Goal: Communication & Community: Answer question/provide support

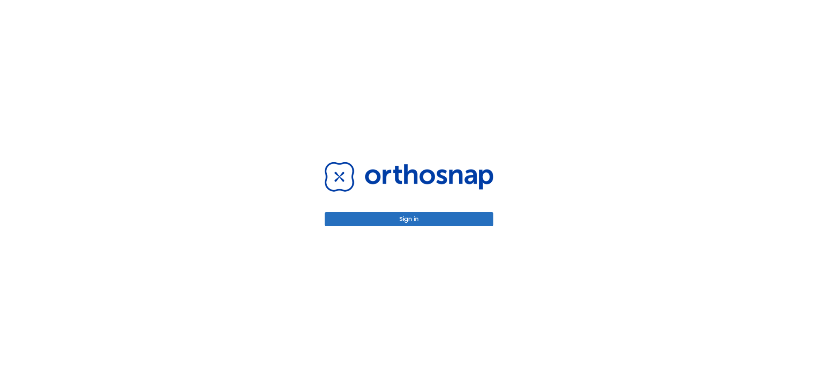
click at [396, 219] on button "Sign in" at bounding box center [409, 219] width 169 height 14
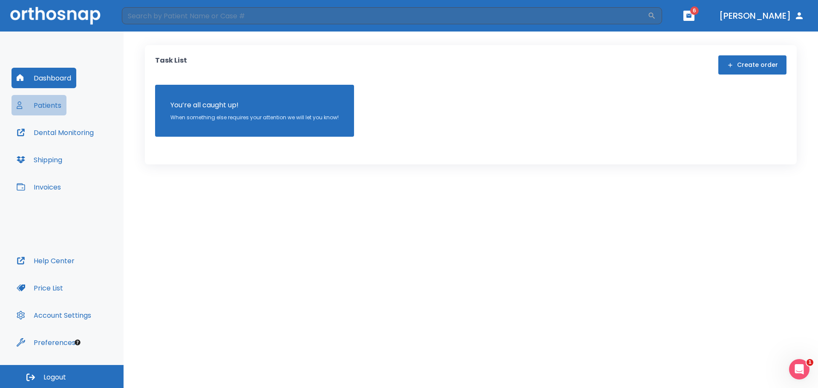
click at [55, 107] on button "Patients" at bounding box center [39, 105] width 55 height 20
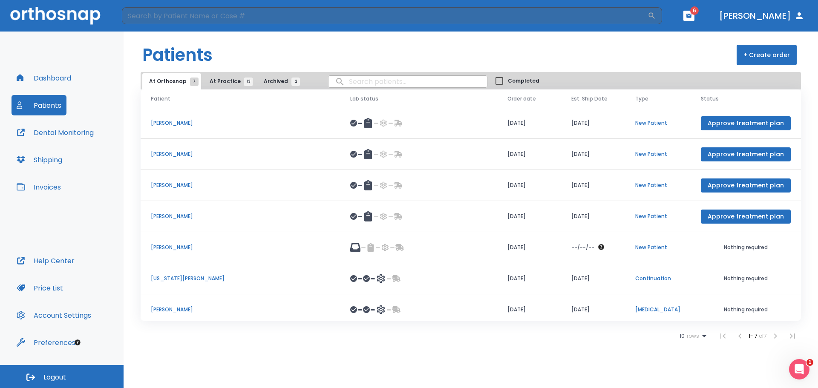
click at [224, 80] on span "At Practice 13" at bounding box center [229, 82] width 39 height 8
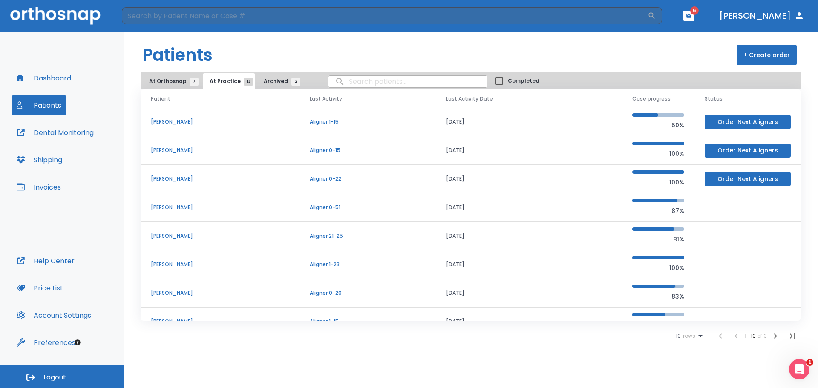
click at [183, 208] on p "[PERSON_NAME]" at bounding box center [220, 208] width 139 height 8
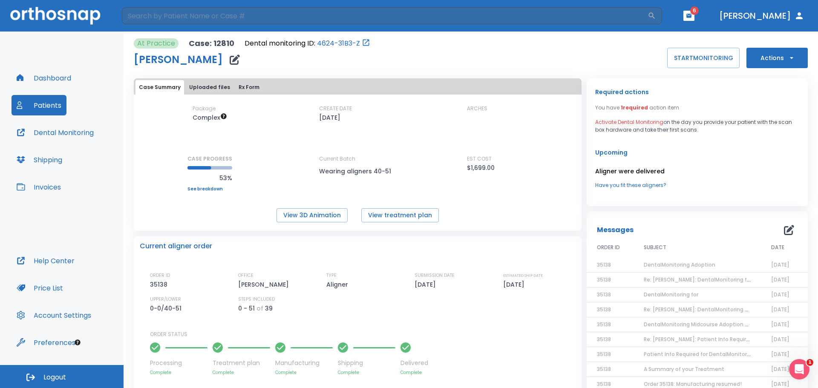
click at [216, 83] on button "Uploaded files" at bounding box center [210, 87] width 48 height 14
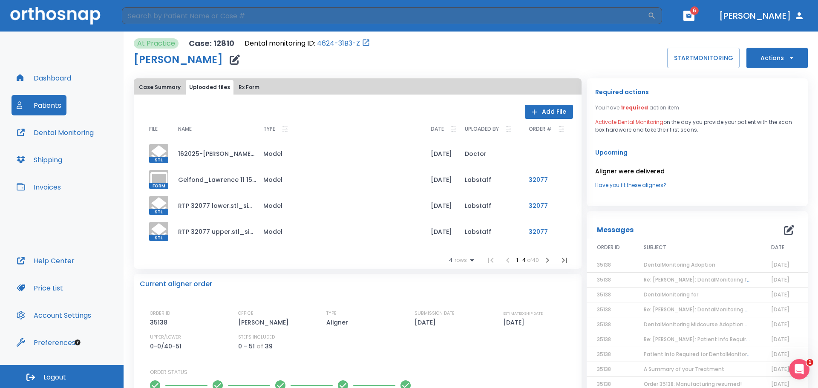
click at [536, 111] on button "Add File" at bounding box center [549, 112] width 48 height 14
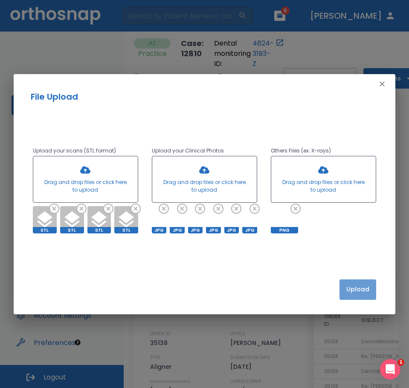
click at [356, 290] on button "Upload" at bounding box center [357, 290] width 37 height 20
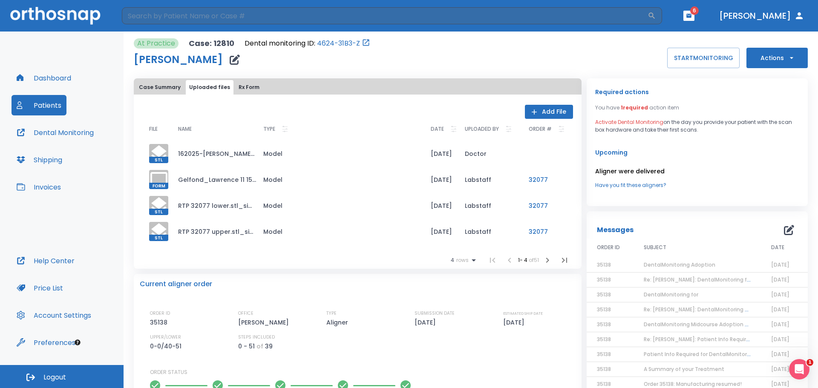
click at [786, 229] on icon "button" at bounding box center [789, 230] width 10 height 10
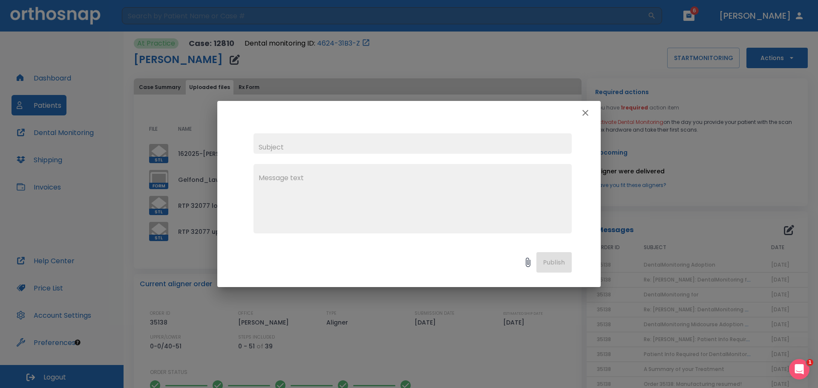
drag, startPoint x: 336, startPoint y: 146, endPoint x: 358, endPoint y: 145, distance: 21.3
click at [336, 146] on input "text" at bounding box center [413, 143] width 318 height 20
type input "Refinement Stage #3"
click at [314, 181] on textarea at bounding box center [413, 202] width 308 height 59
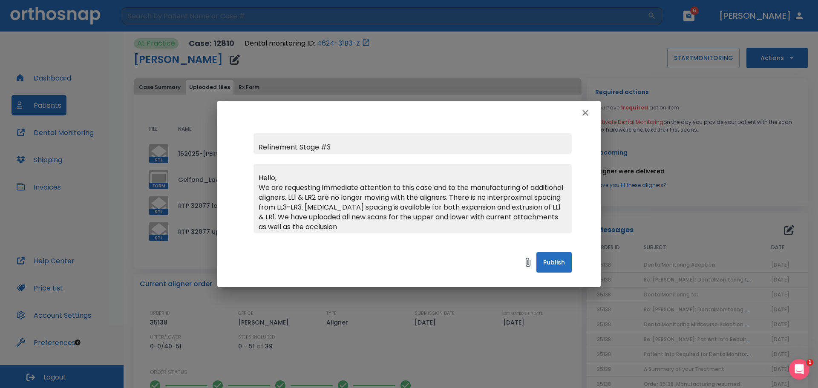
click at [304, 228] on textarea "Hello, We are requesting immediate attention to this case and to the manufactur…" at bounding box center [413, 202] width 308 height 59
click at [338, 228] on textarea "Hello, We are requesting immediate attention to this case and to the manufactur…" at bounding box center [413, 202] width 308 height 59
click at [390, 228] on textarea "Hello, We are requesting immediate attention to this case and to the manufactur…" at bounding box center [413, 202] width 308 height 59
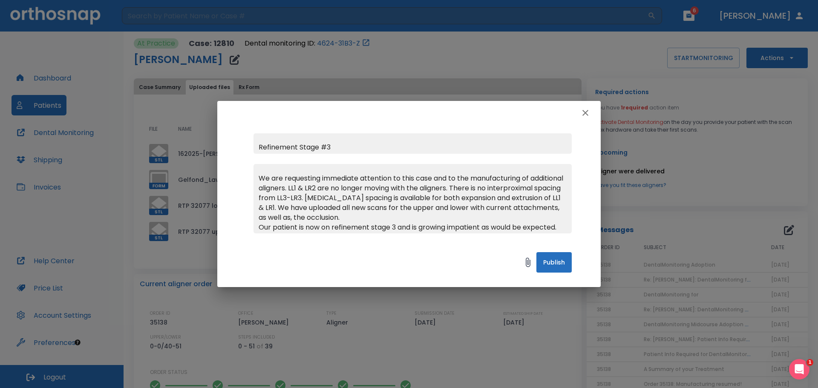
scroll to position [19, 0]
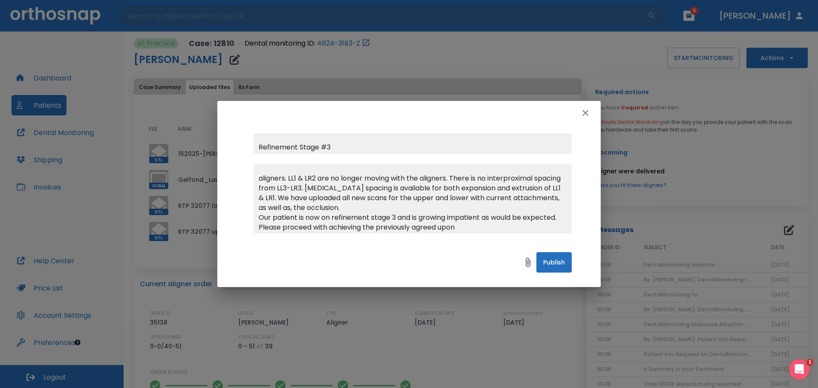
drag, startPoint x: 419, startPoint y: 105, endPoint x: 519, endPoint y: 241, distance: 168.9
click at [519, 241] on div "Refinement Stage #3 Hello, We are requesting immediate attention to this case a…" at bounding box center [409, 194] width 384 height 186
click at [519, 227] on textarea "Hello, We are requesting immediate attention to this case and to the manufactur…" at bounding box center [413, 202] width 308 height 59
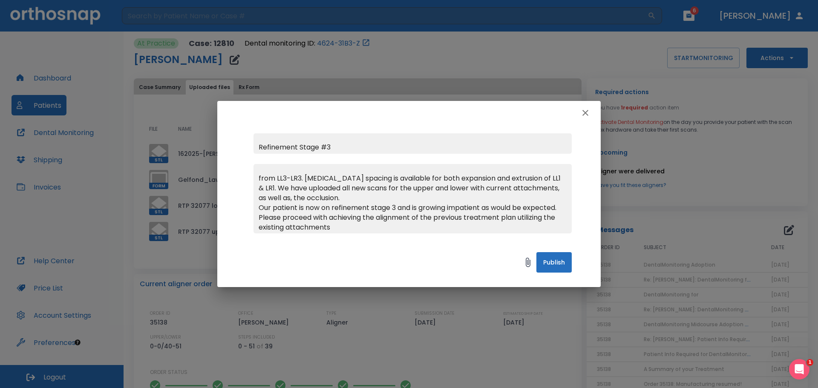
click at [458, 218] on textarea "Hello, We are requesting immediate attention to this case and to the manufactur…" at bounding box center [413, 202] width 308 height 59
click at [456, 228] on textarea "Hello, We are requesting immediate attention to this case and to the manufactur…" at bounding box center [413, 202] width 308 height 59
type textarea "Hello, We are requesting immediate attention to this case and to the manufactur…"
click at [259, 147] on input "Refinement Stage #3" at bounding box center [413, 143] width 318 height 20
click at [373, 148] on input "ATTENTION: Refinement Stage #3" at bounding box center [413, 143] width 318 height 20
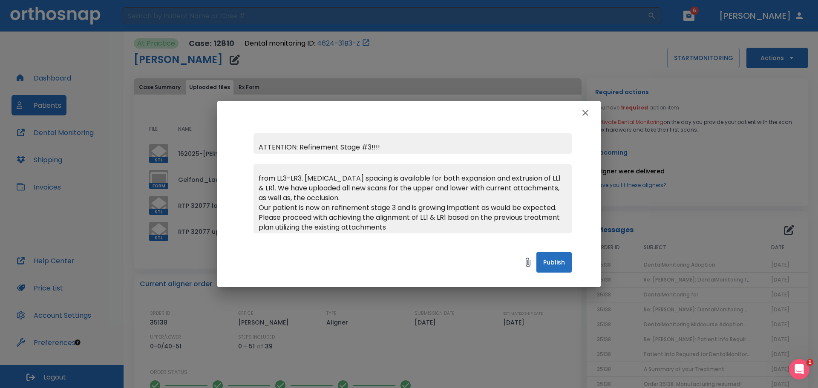
type input "ATTENTION: Refinement Stage #3!!!!"
click at [455, 228] on textarea "Hello, We are requesting immediate attention to this case and to the manufactur…" at bounding box center [413, 202] width 308 height 59
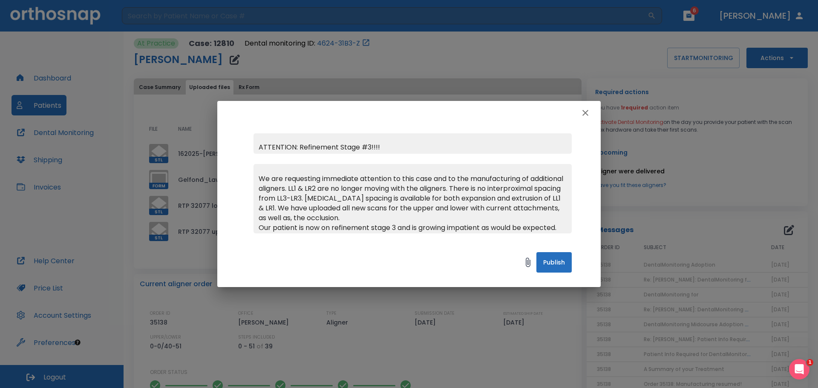
scroll to position [0, 0]
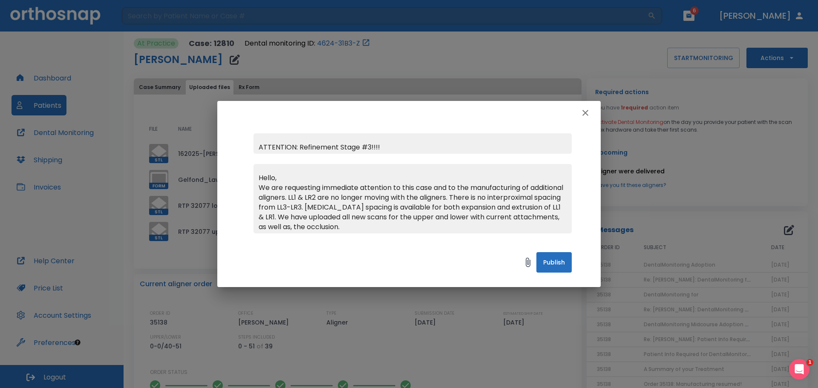
click at [491, 199] on textarea "Hello, We are requesting immediate attention to this case and to the manufactur…" at bounding box center [413, 202] width 308 height 59
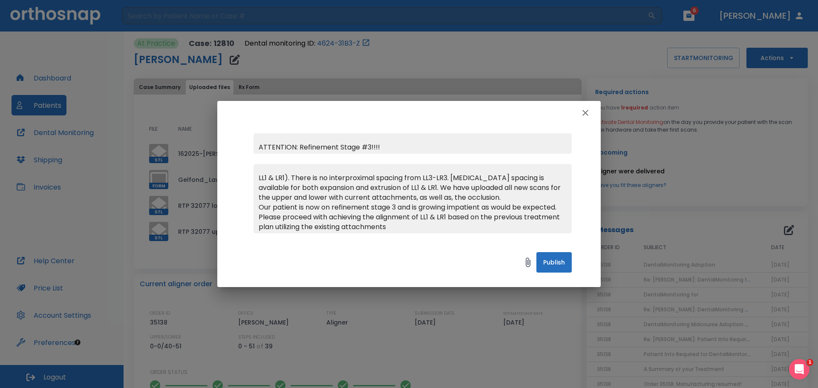
drag, startPoint x: 456, startPoint y: 227, endPoint x: 341, endPoint y: 225, distance: 114.7
click at [341, 225] on textarea "Hello, We are requesting immediate attention to this case and to the manufactur…" at bounding box center [413, 202] width 308 height 59
click at [497, 219] on textarea "Hello, We are requesting immediate attention to this case and to the manufactur…" at bounding box center [413, 202] width 308 height 59
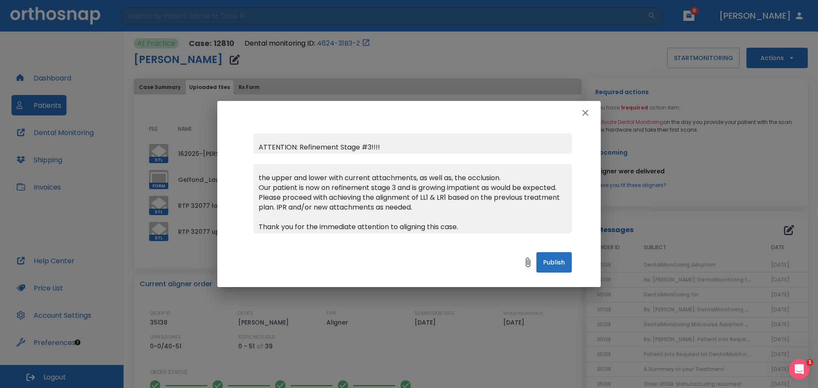
type textarea "Hello, We are requesting immediate attention to this case and to the manufactur…"
click at [552, 262] on button "Publish" at bounding box center [554, 262] width 35 height 20
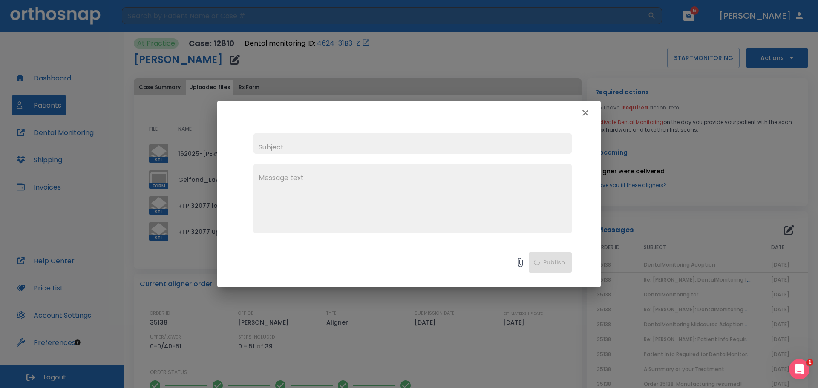
scroll to position [0, 0]
